Goal: Check status: Check status

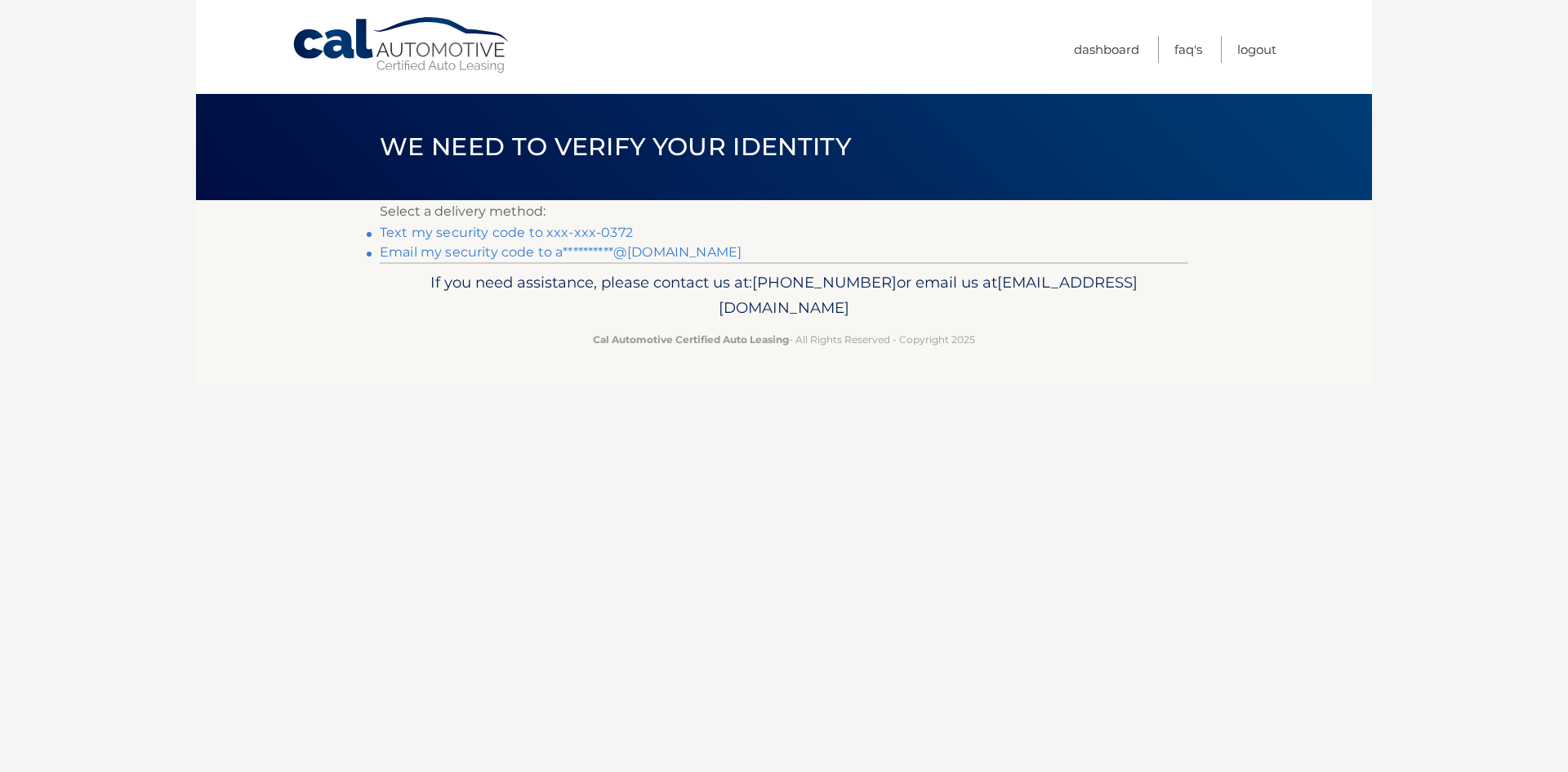
click at [533, 231] on link "Text my security code to xxx-xxx-0372" at bounding box center [506, 232] width 253 height 16
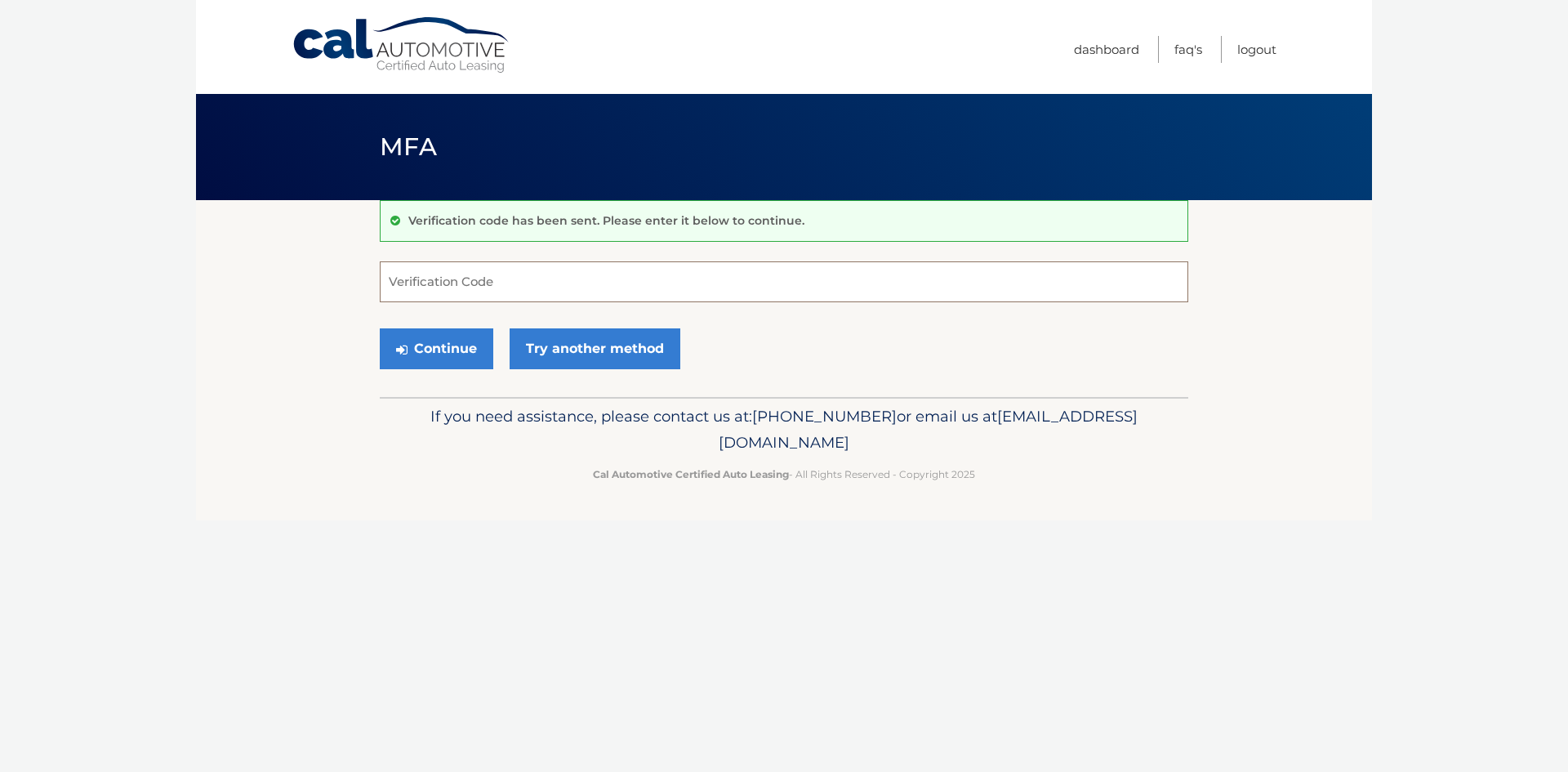
click at [445, 284] on input "Verification Code" at bounding box center [784, 281] width 809 height 41
click at [446, 271] on input "Verification Code" at bounding box center [784, 281] width 809 height 41
type input "833801"
click at [435, 343] on button "Continue" at bounding box center [436, 349] width 114 height 41
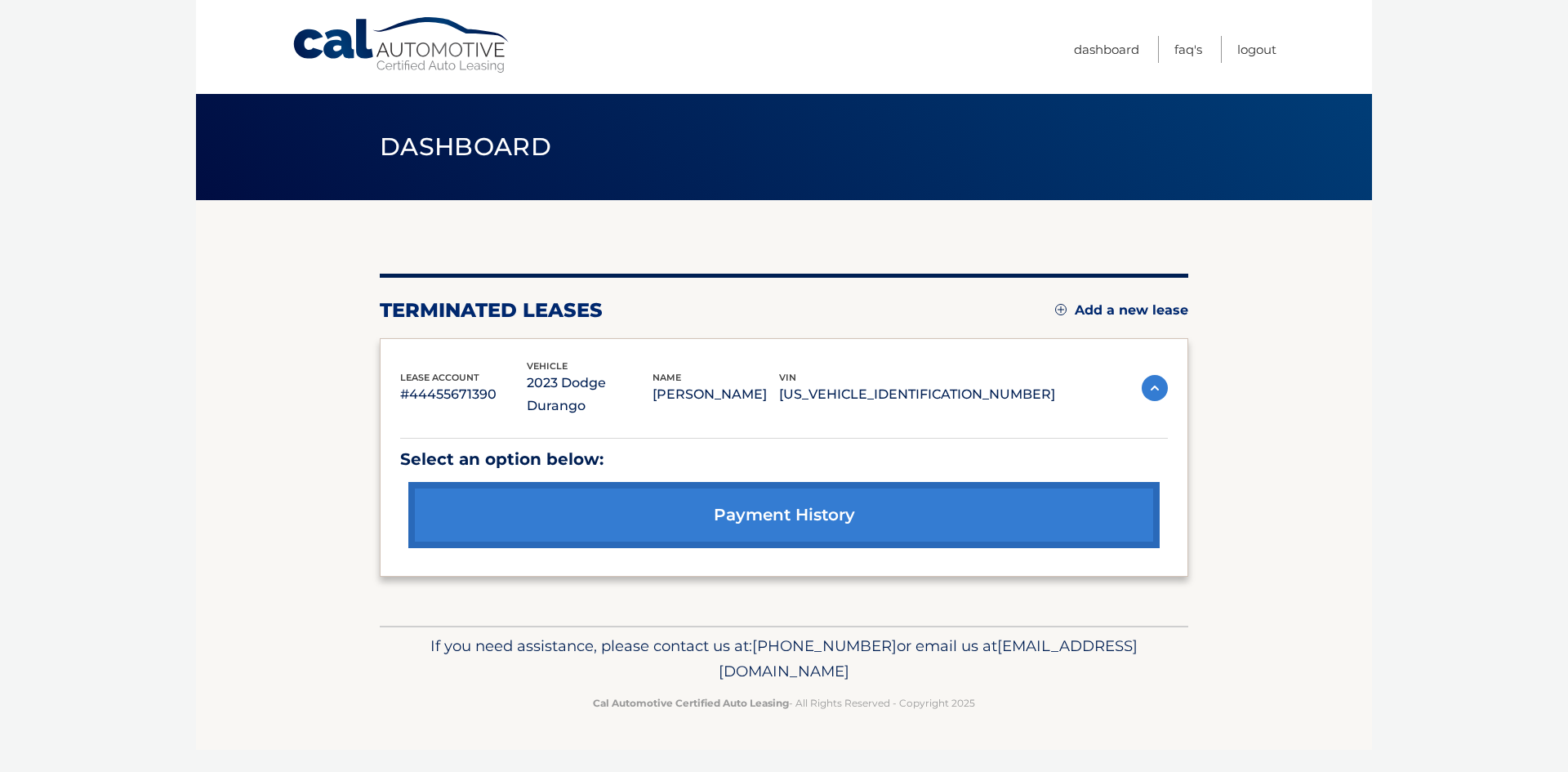
click at [806, 493] on link "payment history" at bounding box center [784, 515] width 752 height 66
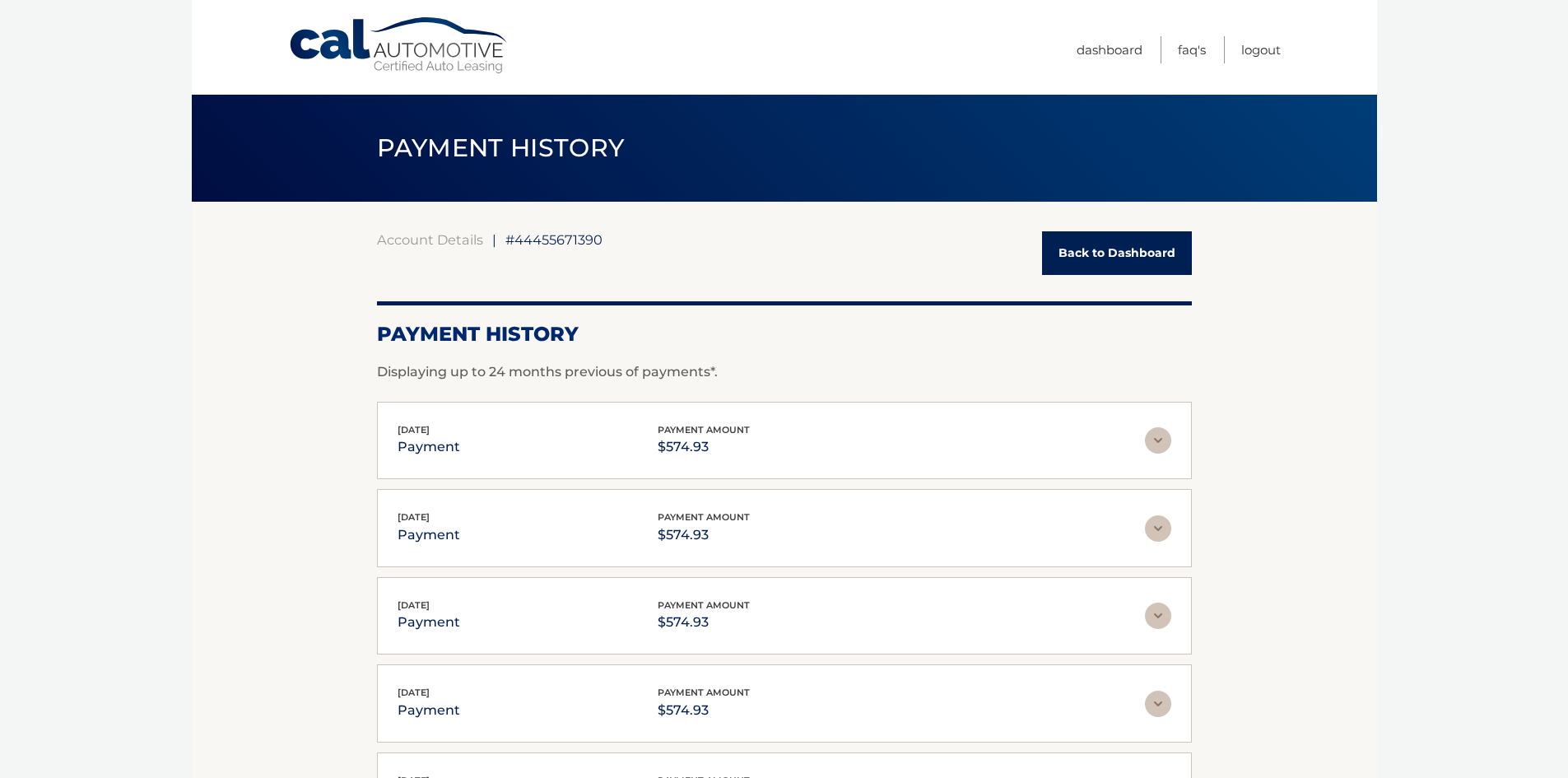
click at [1123, 264] on link "Back to Dashboard" at bounding box center [1116, 253] width 150 height 44
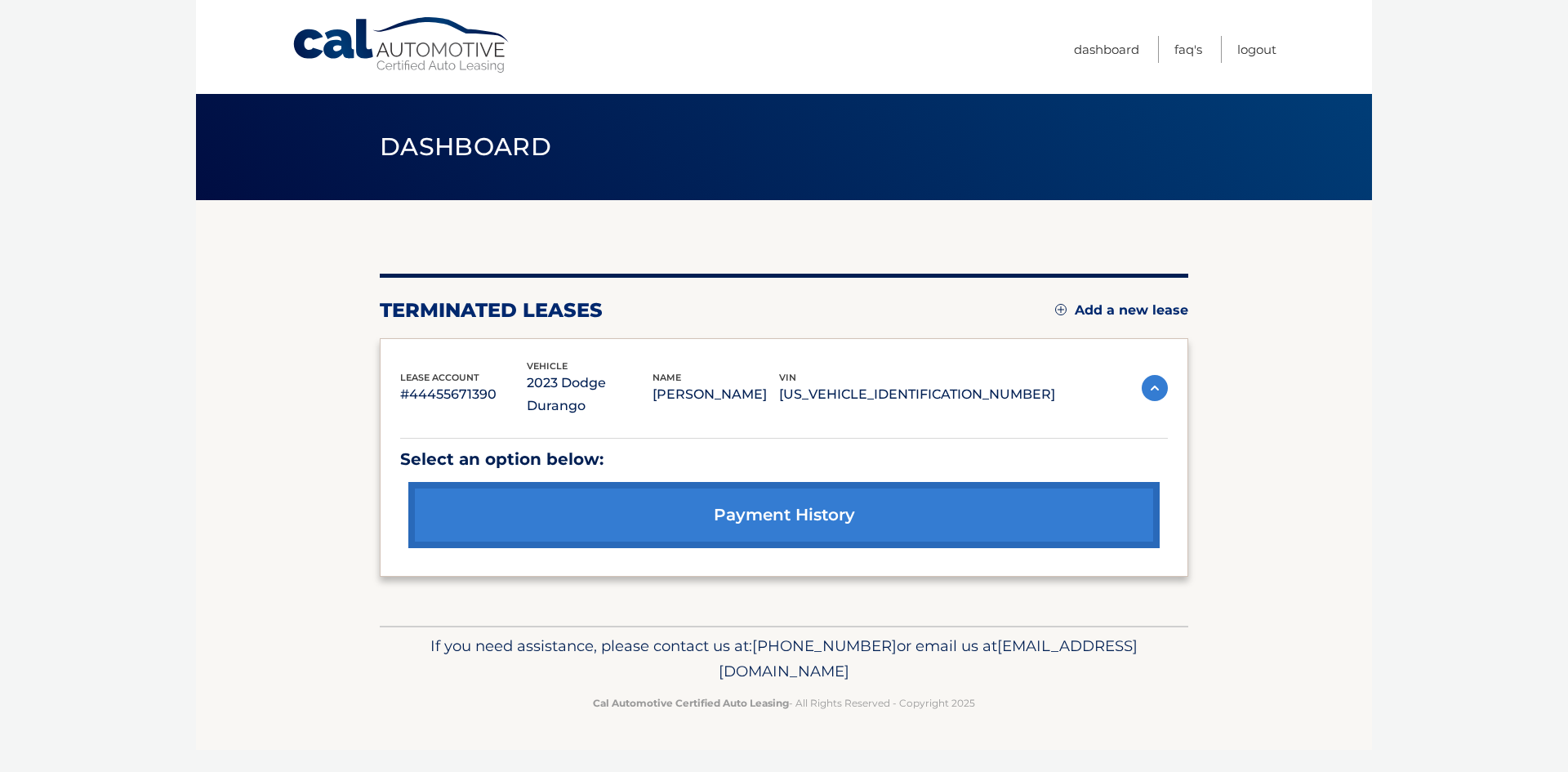
click at [785, 485] on link "payment history" at bounding box center [784, 515] width 752 height 66
